Goal: Task Accomplishment & Management: Use online tool/utility

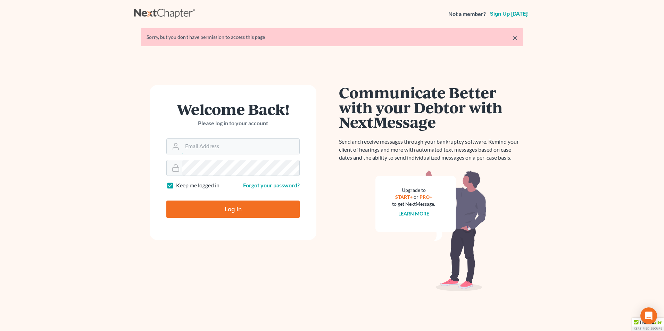
type input "[PERSON_NAME][EMAIL_ADDRESS][DOMAIN_NAME]"
click at [235, 204] on input "Log In" at bounding box center [232, 209] width 133 height 17
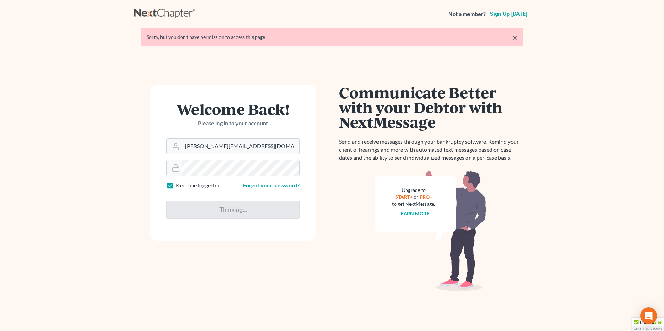
type input "Thinking..."
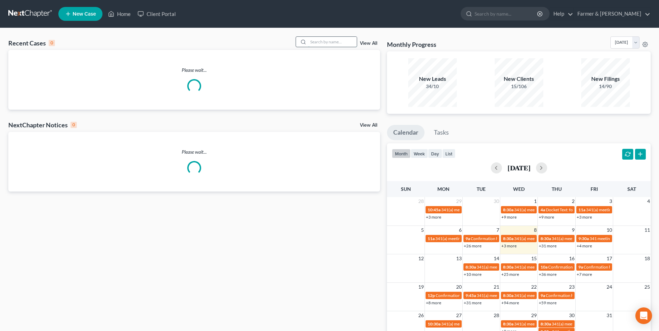
click at [333, 43] on input "search" at bounding box center [332, 42] width 49 height 10
paste input "25-50381"
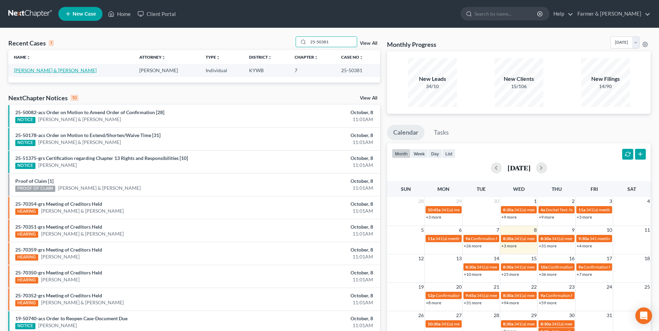
type input "25-50381"
click at [51, 69] on link "Riley, Matthew & Sandra" at bounding box center [55, 70] width 83 height 6
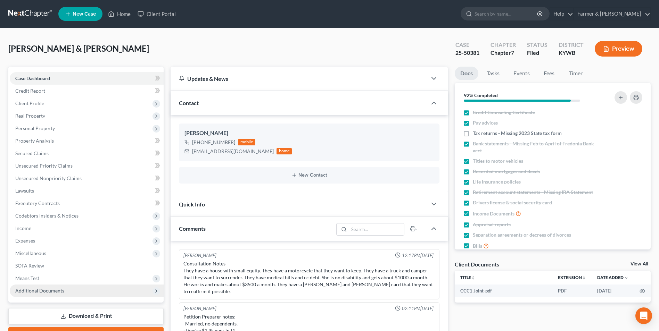
click at [104, 291] on span "Additional Documents" at bounding box center [87, 291] width 154 height 13
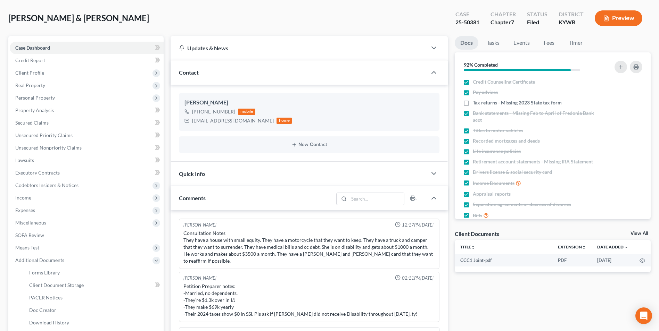
scroll to position [69, 0]
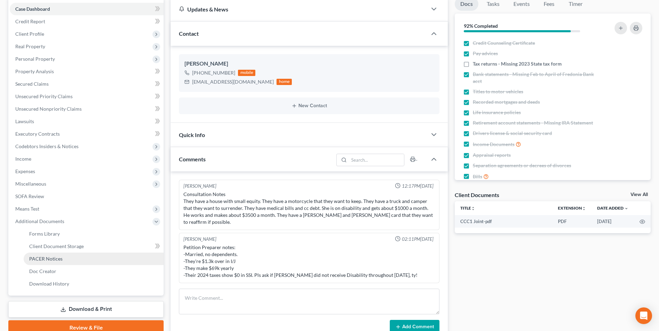
click at [81, 259] on link "PACER Notices" at bounding box center [94, 259] width 140 height 13
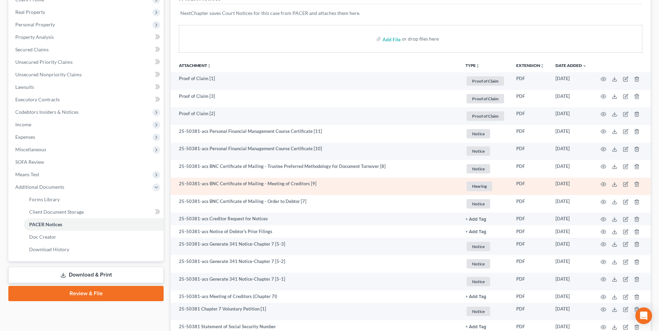
scroll to position [104, 0]
click at [604, 184] on circle "button" at bounding box center [603, 183] width 1 height 1
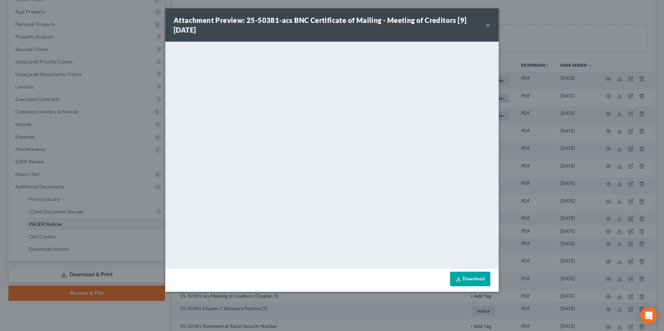
click at [488, 25] on button "×" at bounding box center [487, 25] width 5 height 8
